Goal: Information Seeking & Learning: Learn about a topic

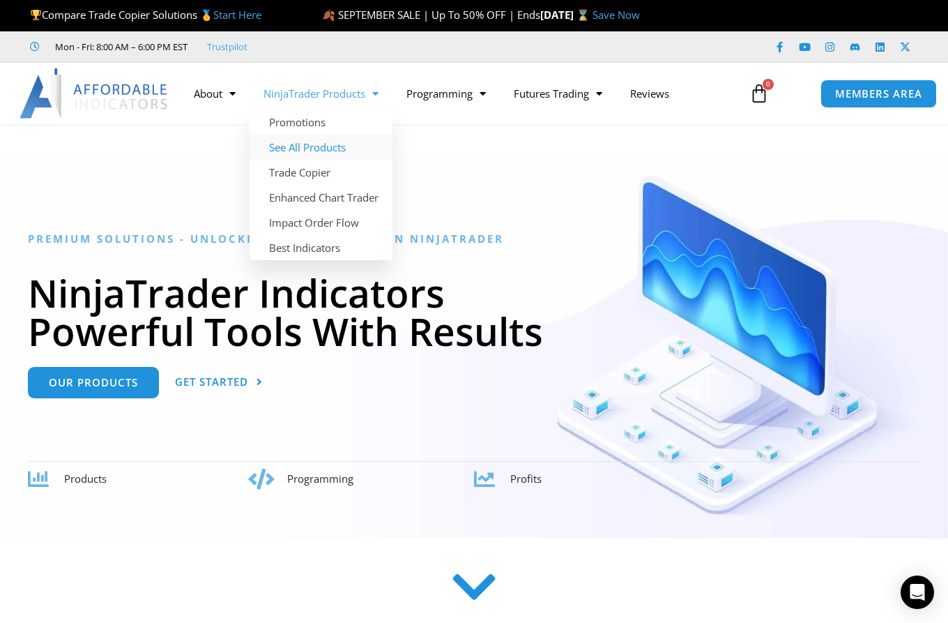
click at [319, 149] on link "See All Products" at bounding box center [321, 147] width 143 height 25
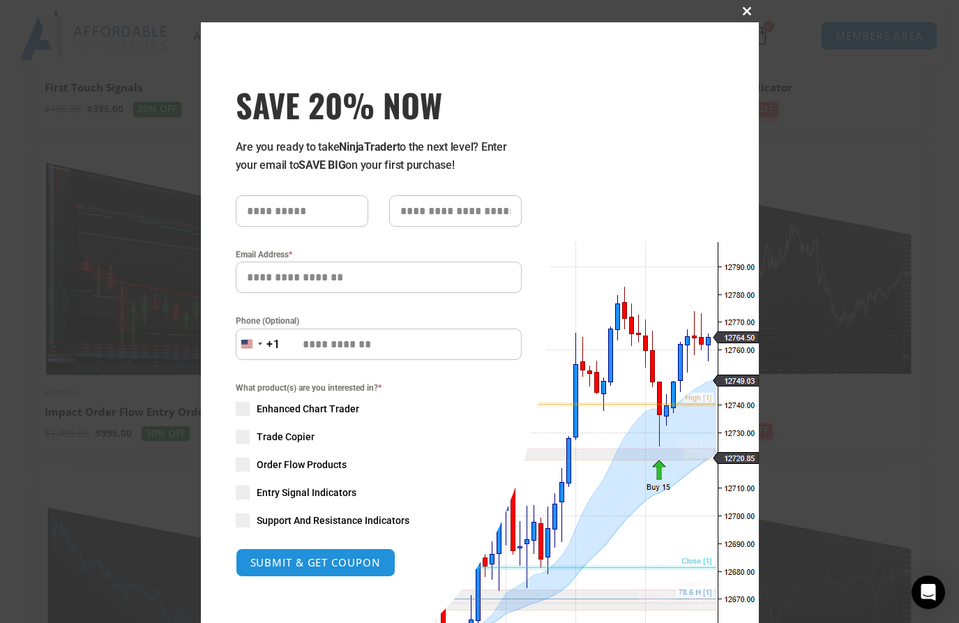
click at [741, 13] on span "SAVE 20% NOW popup" at bounding box center [747, 11] width 22 height 8
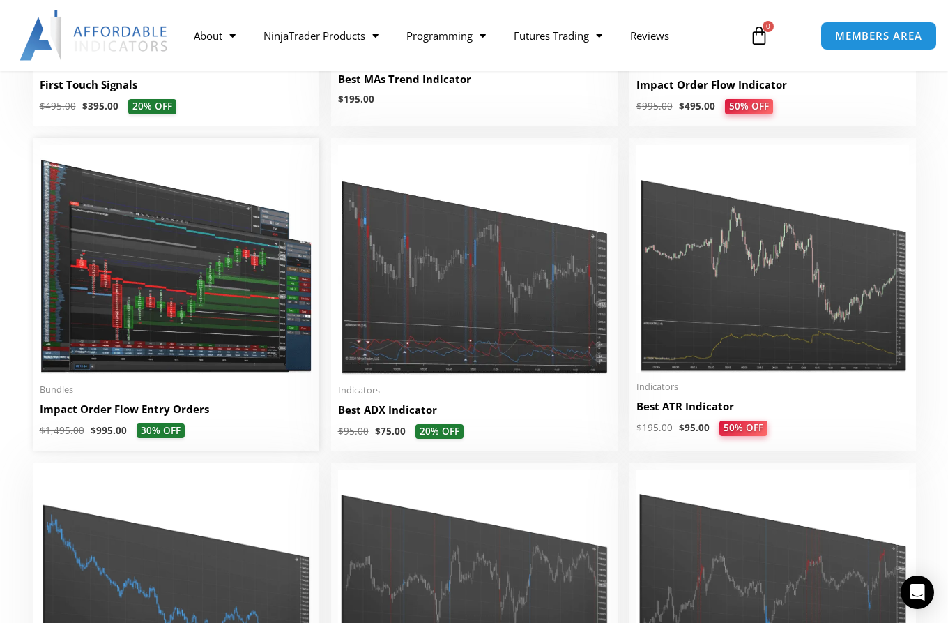
scroll to position [2538, 0]
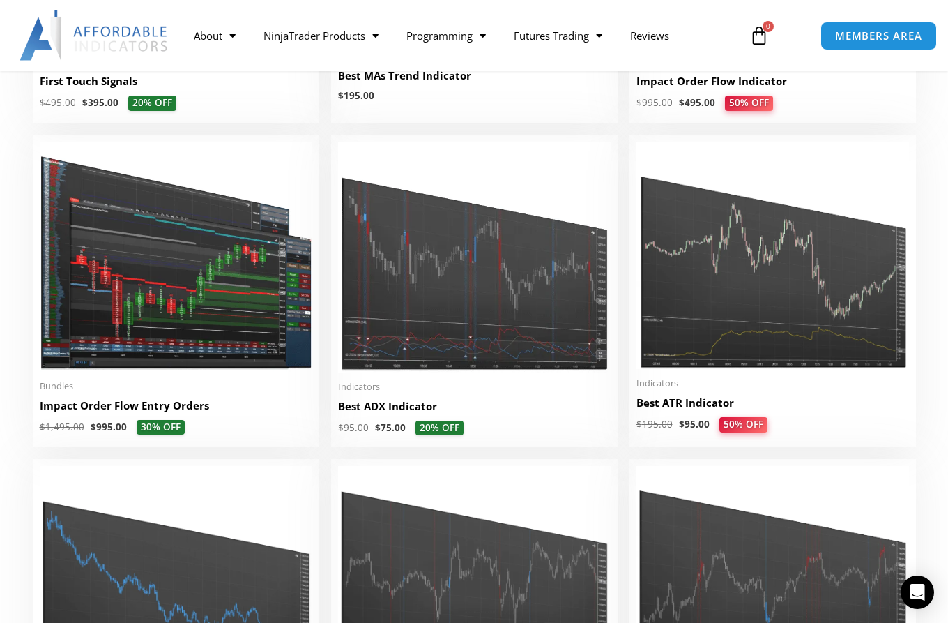
drag, startPoint x: 218, startPoint y: 410, endPoint x: 351, endPoint y: 2, distance: 429.3
